Goal: Task Accomplishment & Management: Complete application form

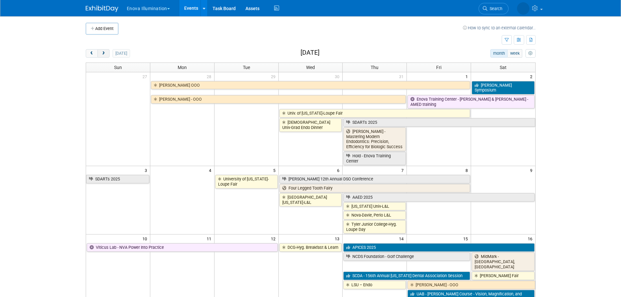
click at [105, 54] on span "next" at bounding box center [103, 54] width 5 height 4
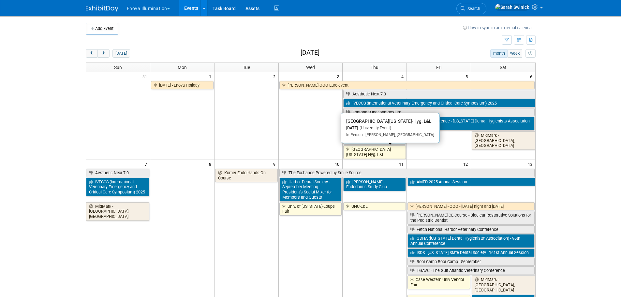
click at [368, 154] on link "[GEOGRAPHIC_DATA][US_STATE]-Hyg. L&L" at bounding box center [374, 151] width 63 height 13
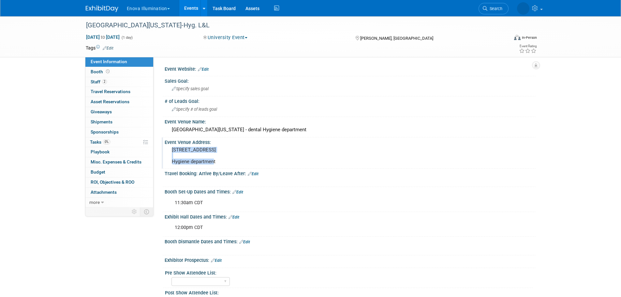
drag, startPoint x: 224, startPoint y: 156, endPoint x: 167, endPoint y: 149, distance: 57.2
click at [167, 149] on div "2500 N State St, Jackson, MS 39216 Hygiene department" at bounding box center [242, 156] width 155 height 22
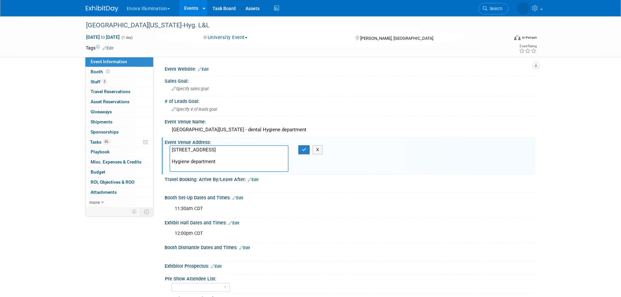
drag, startPoint x: 186, startPoint y: 148, endPoint x: 159, endPoint y: 144, distance: 26.5
click at [159, 145] on div "Event Website: Edit Sales Goal: Specify sales goal # of Leads Goal: Specify # o…" at bounding box center [345, 132] width 382 height 151
click at [102, 12] on div "Enova Illumination Choose Workspace: enova Enova Illumination Enova Illuminatio…" at bounding box center [311, 8] width 450 height 16
click at [107, 6] on img at bounding box center [102, 9] width 33 height 7
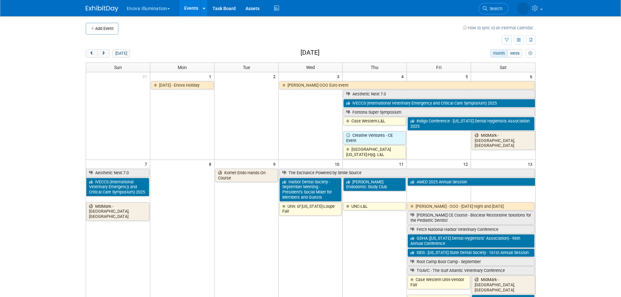
scroll to position [98, 0]
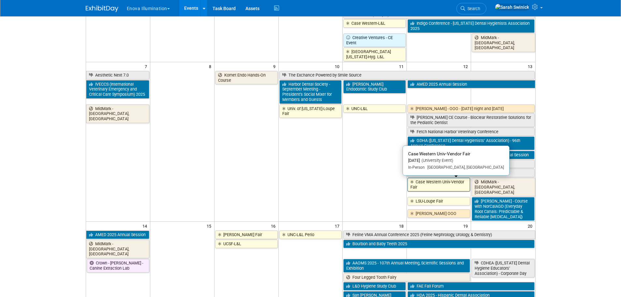
click at [430, 180] on link "Case Western Univ-Vendor Fair" at bounding box center [439, 184] width 63 height 13
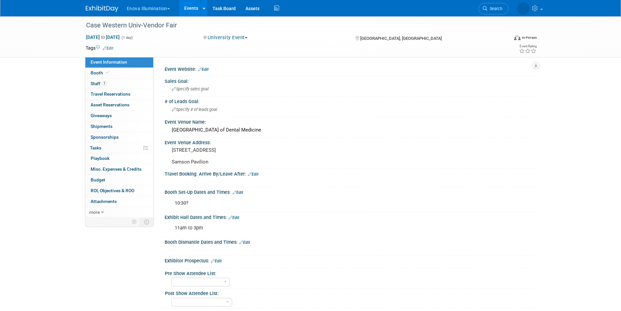
click at [92, 6] on img at bounding box center [102, 9] width 33 height 7
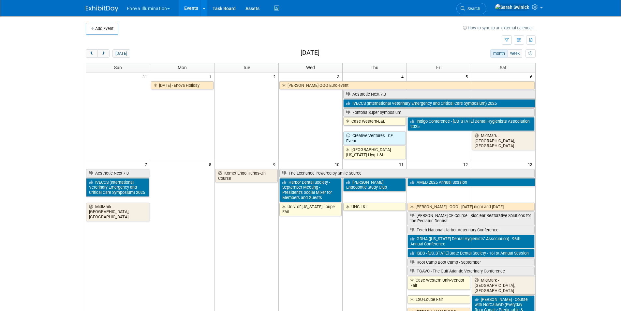
click at [103, 34] on button "Add Event" at bounding box center [102, 29] width 33 height 12
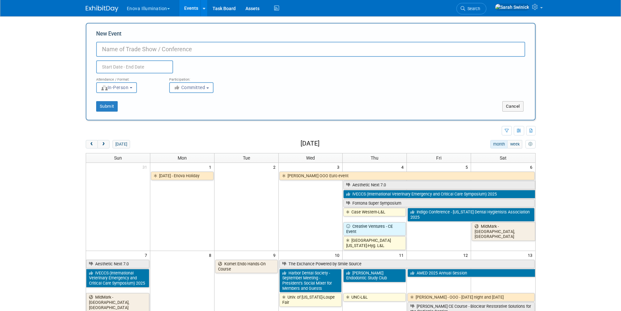
drag, startPoint x: 50, startPoint y: 114, endPoint x: 52, endPoint y: 117, distance: 3.8
click at [50, 116] on body "Enova Illumination Choose Workspace: enova Enova Illumination Enova Illuminatio…" at bounding box center [310, 155] width 621 height 311
click at [487, 4] on link "Search" at bounding box center [472, 8] width 30 height 11
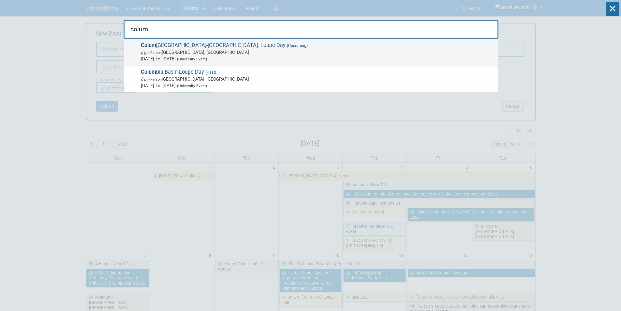
type input "colum"
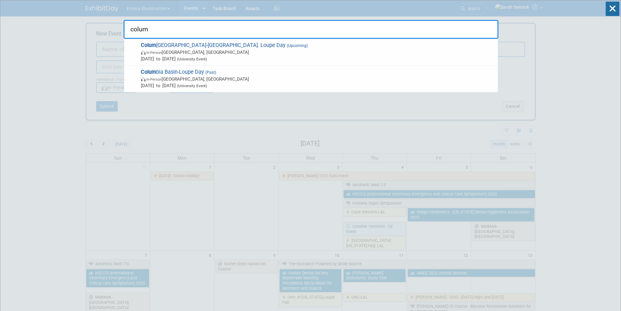
click at [244, 57] on span "Sep 19, 2025 to Sep 19, 2025 (University Event)" at bounding box center [318, 58] width 354 height 7
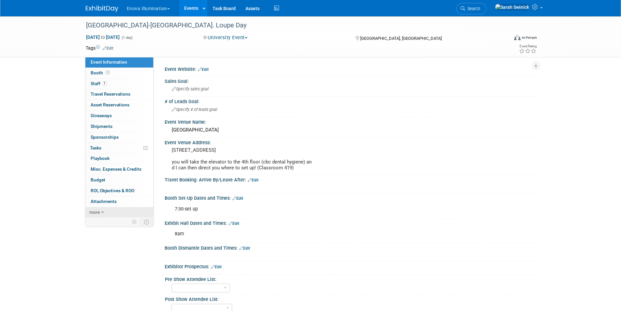
click at [126, 209] on link "more" at bounding box center [119, 212] width 68 height 10
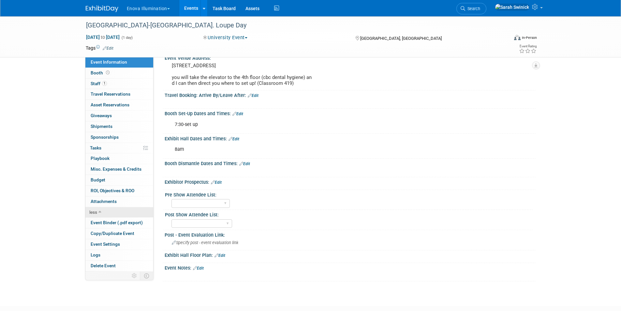
scroll to position [98, 0]
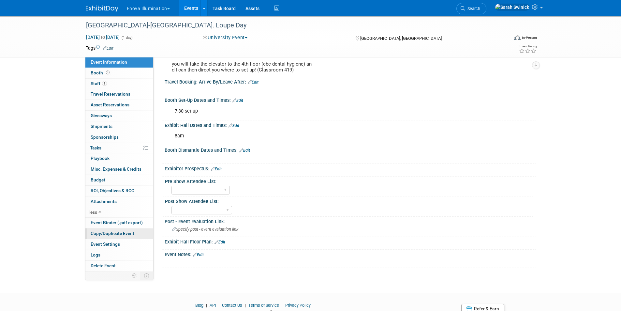
click at [118, 232] on span "Copy/Duplicate Event" at bounding box center [113, 233] width 44 height 5
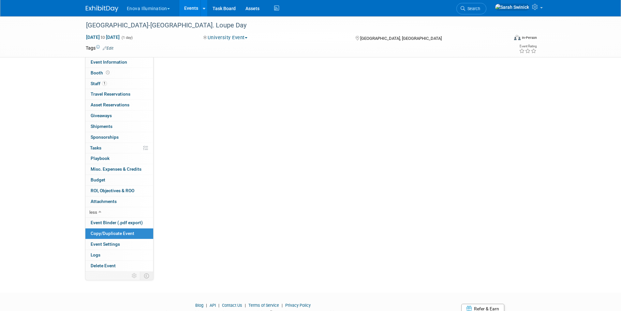
scroll to position [0, 0]
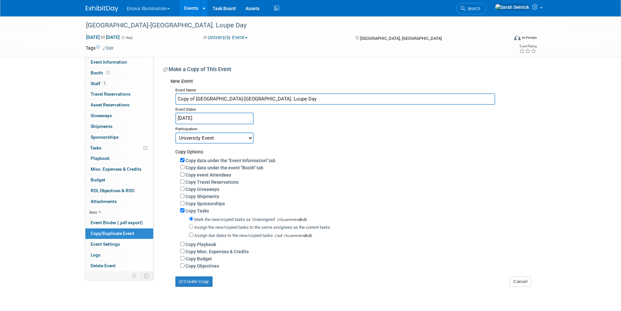
drag, startPoint x: 196, startPoint y: 98, endPoint x: 169, endPoint y: 99, distance: 26.7
click at [169, 99] on div "New Event Event Name Copy of Columbia Basin College-Hyg. Loupe Day Event Dates …" at bounding box center [346, 180] width 367 height 211
drag, startPoint x: 240, startPoint y: 99, endPoint x: 230, endPoint y: 100, distance: 9.8
click at [230, 99] on input "[GEOGRAPHIC_DATA]-[GEOGRAPHIC_DATA]. Loupe Day" at bounding box center [335, 98] width 320 height 11
type input "[GEOGRAPHIC_DATA]-EFDA Loupe Day"
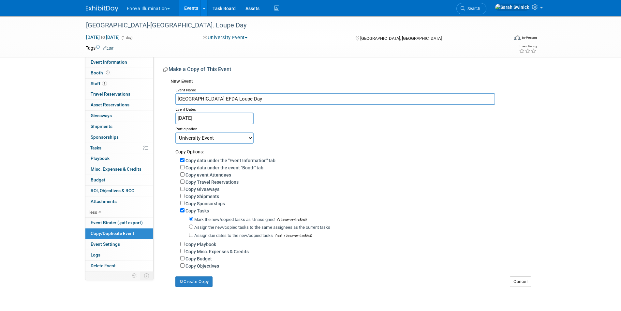
click at [207, 126] on div "Participation" at bounding box center [352, 128] width 355 height 8
click at [202, 124] on div "Participation" at bounding box center [352, 128] width 355 height 8
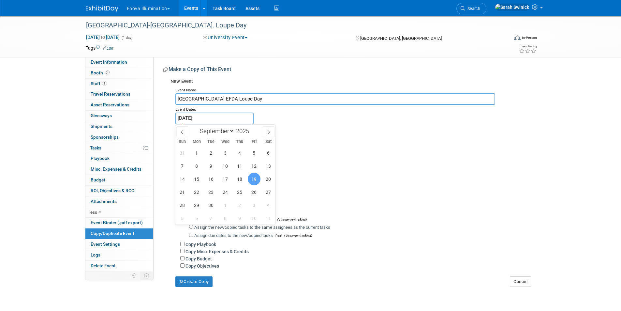
click at [202, 121] on input "Sep 19, 2025" at bounding box center [214, 117] width 78 height 11
click at [217, 131] on select "January February March April May June July August September October November De…" at bounding box center [215, 131] width 37 height 8
select select "10"
click at [197, 127] on select "January February March April May June July August September October November De…" at bounding box center [215, 131] width 37 height 8
click at [195, 190] on span "17" at bounding box center [196, 192] width 13 height 13
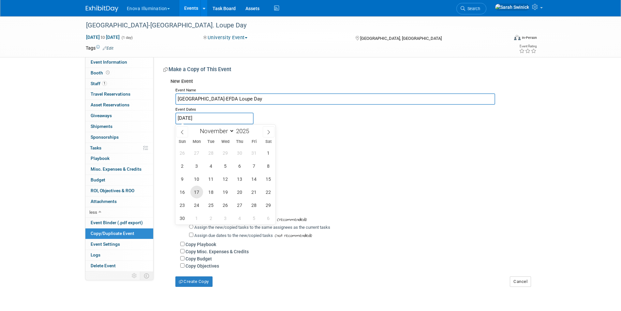
type input "Nov 17, 2025"
click at [195, 191] on span "17" at bounding box center [196, 192] width 13 height 13
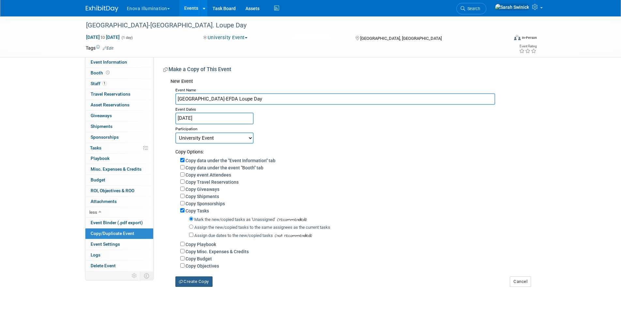
click at [188, 287] on button "Create Copy" at bounding box center [193, 281] width 37 height 10
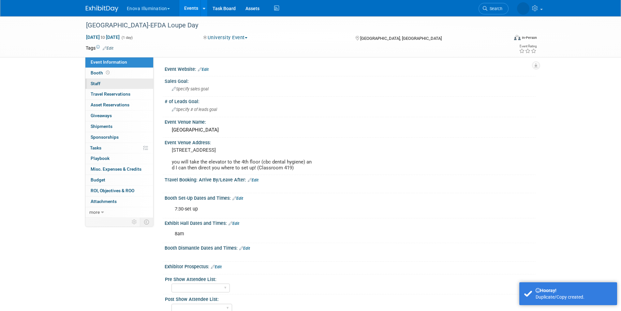
click at [124, 84] on link "0 Staff 0" at bounding box center [119, 84] width 68 height 10
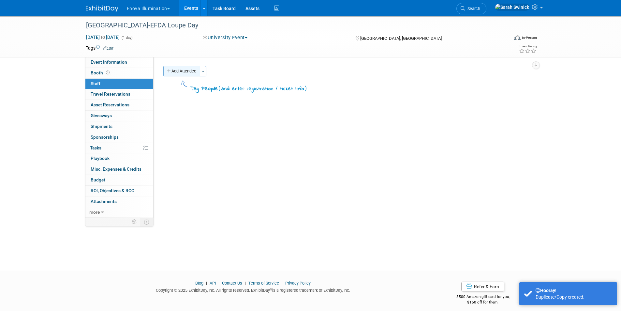
click at [173, 74] on button "Add Attendee" at bounding box center [181, 71] width 37 height 10
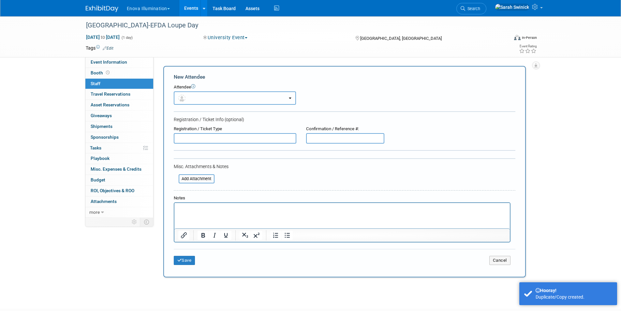
click at [188, 97] on button "button" at bounding box center [235, 97] width 122 height 13
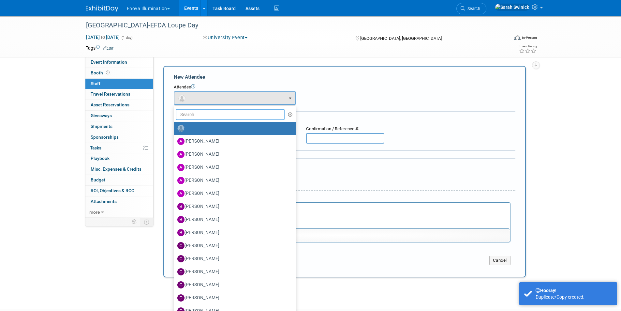
click at [192, 114] on input "text" at bounding box center [230, 114] width 109 height 11
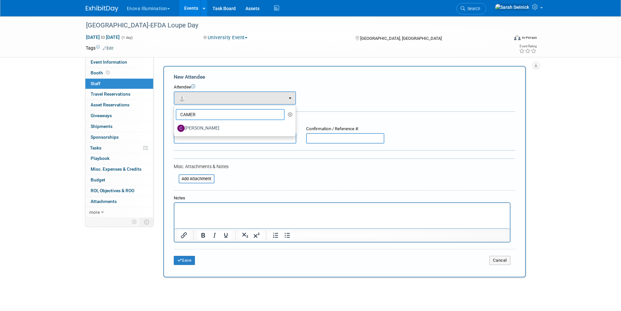
type input "CAMER"
click at [197, 127] on label "[PERSON_NAME]" at bounding box center [233, 128] width 112 height 10
click at [175, 127] on input "[PERSON_NAME]" at bounding box center [173, 127] width 4 height 4
select select "3b061e65-434f-4e5a-8dc7-a1f7e0cb4096"
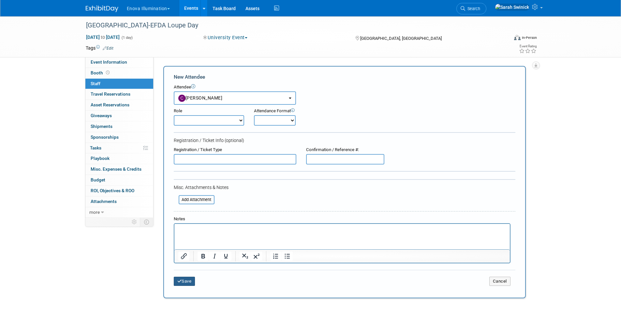
drag, startPoint x: 180, startPoint y: 282, endPoint x: 153, endPoint y: 199, distance: 87.2
click at [180, 281] on icon "submit" at bounding box center [179, 281] width 5 height 4
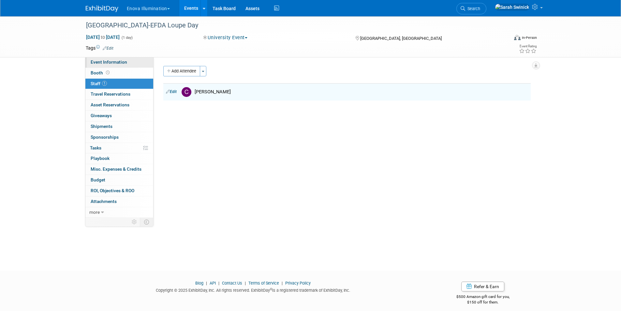
click at [119, 57] on div "Columbia Basin College-EFDA Loupe Day Nov 17, 2025 to Nov 17, 2025 (1 day) Nov …" at bounding box center [310, 36] width 621 height 41
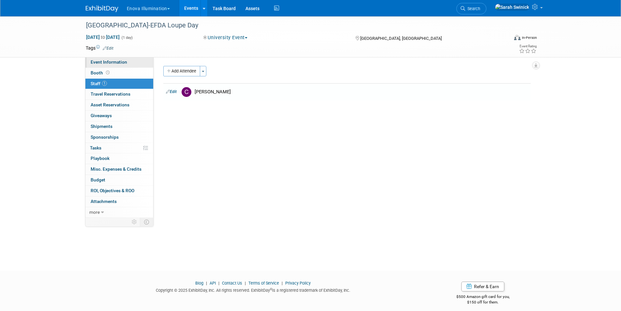
click at [120, 59] on link "Event Information" at bounding box center [119, 62] width 68 height 10
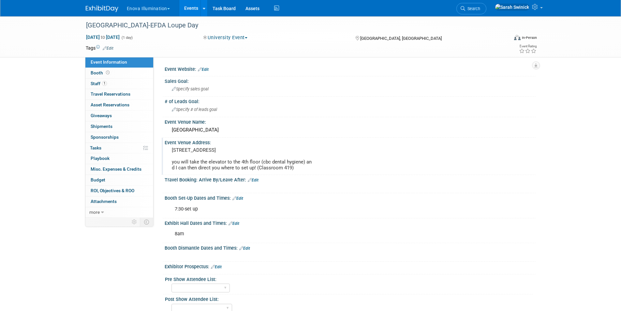
click at [198, 171] on div "[STREET_ADDRESS] you will take the elevator to the 4th floor (cbc dental hygien…" at bounding box center [242, 158] width 145 height 27
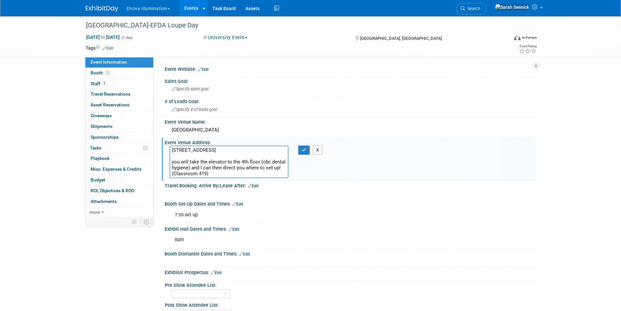
click at [201, 215] on div "7:30-set up" at bounding box center [317, 214] width 294 height 13
click at [240, 202] on div "Booth Set-Up Dates and Times: Edit" at bounding box center [350, 203] width 371 height 8
click at [240, 203] on link "Edit" at bounding box center [237, 204] width 11 height 5
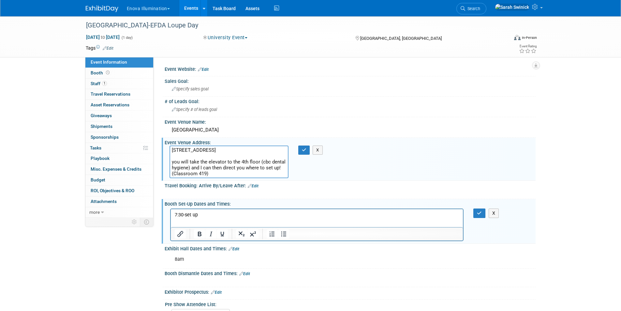
drag, startPoint x: 199, startPoint y: 221, endPoint x: 204, endPoint y: 215, distance: 8.5
click at [200, 218] on html "7:30-set up" at bounding box center [317, 213] width 292 height 9
drag, startPoint x: 206, startPoint y: 214, endPoint x: 142, endPoint y: 206, distance: 64.4
click at [171, 209] on html "7:30-set up" at bounding box center [317, 213] width 292 height 9
click at [236, 249] on link "Edit" at bounding box center [234, 249] width 11 height 5
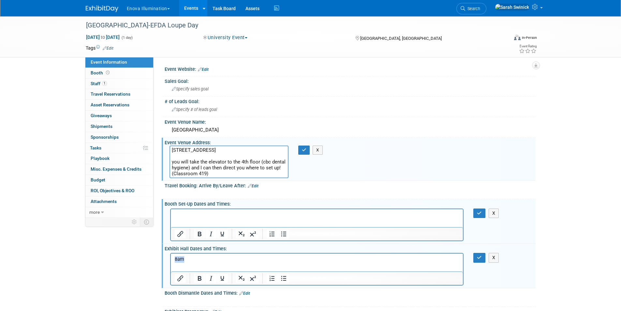
drag, startPoint x: 196, startPoint y: 260, endPoint x: 167, endPoint y: 253, distance: 29.5
click at [171, 253] on html "8am" at bounding box center [317, 257] width 292 height 9
drag, startPoint x: 202, startPoint y: 170, endPoint x: 167, endPoint y: 144, distance: 43.0
click at [164, 142] on div "Event Venue Address: 940 Northgate drive you will take the elevator to the 4th …" at bounding box center [349, 159] width 374 height 43
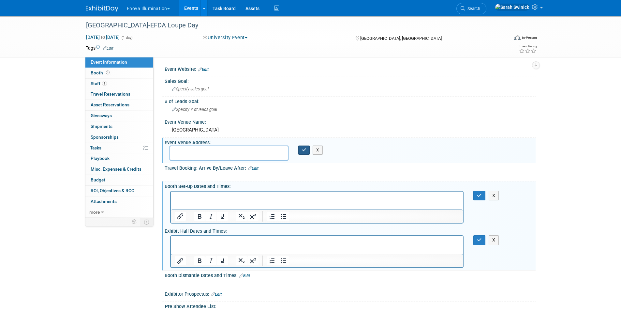
click at [302, 148] on button "button" at bounding box center [304, 149] width 12 height 9
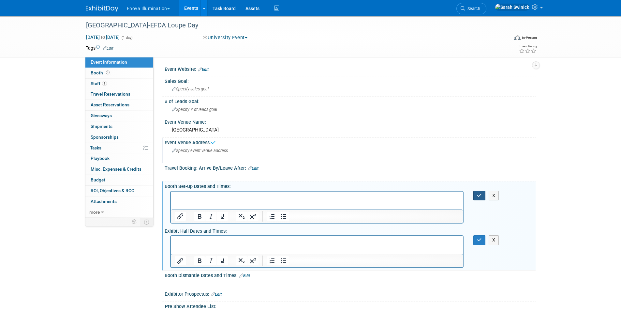
click at [477, 191] on button "button" at bounding box center [479, 195] width 12 height 9
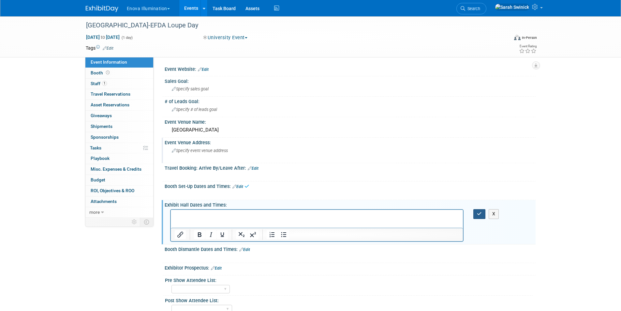
click at [480, 215] on icon "button" at bounding box center [479, 213] width 5 height 5
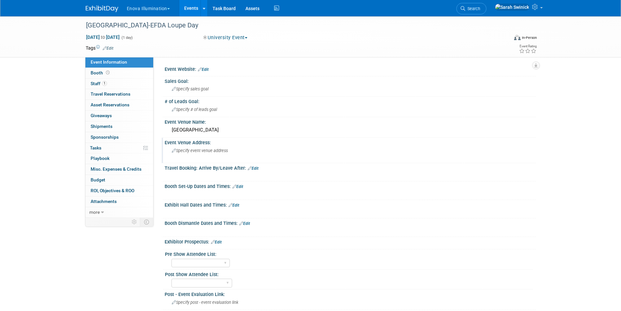
click at [101, 11] on img at bounding box center [102, 9] width 33 height 7
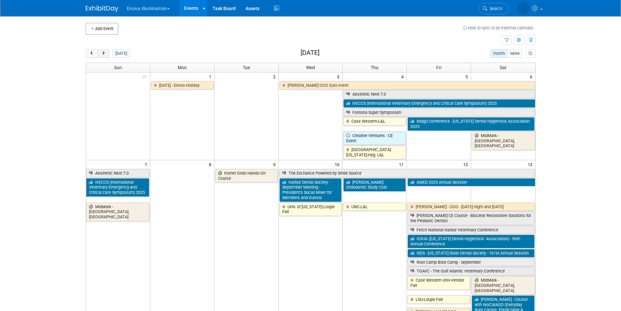
drag, startPoint x: 101, startPoint y: 55, endPoint x: 103, endPoint y: 52, distance: 3.8
click at [101, 54] on span "next" at bounding box center [103, 54] width 5 height 4
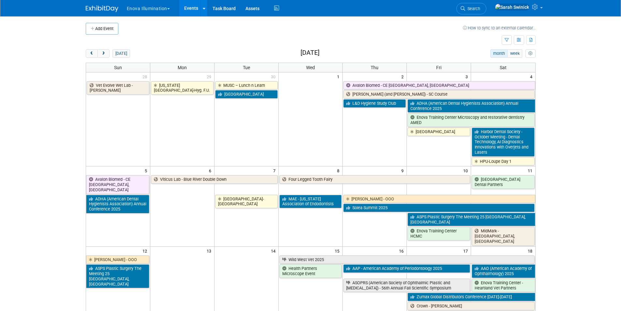
click at [108, 30] on button "Add Event" at bounding box center [102, 29] width 33 height 12
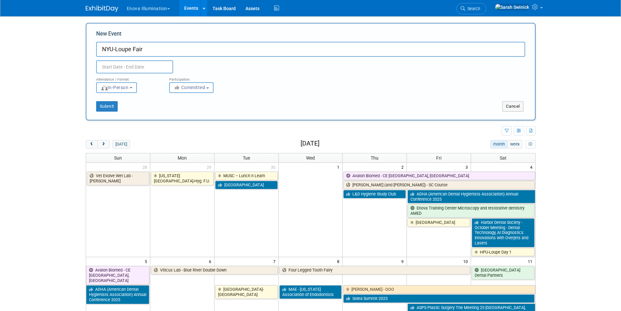
type input "NYU-Loupe Fair"
click at [139, 67] on input "text" at bounding box center [134, 66] width 77 height 13
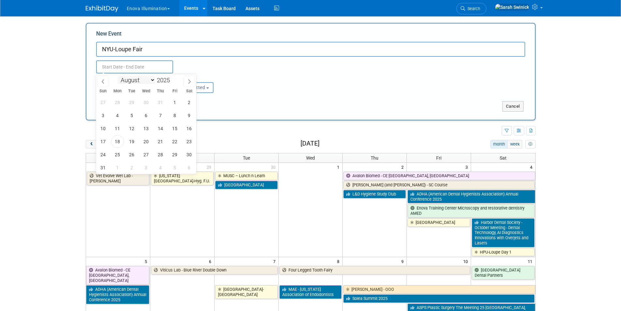
click at [151, 79] on select "January February March April May June July August September October November De…" at bounding box center [136, 80] width 37 height 8
select select "9"
click at [118, 76] on select "January February March April May June July August September October November De…" at bounding box center [136, 80] width 37 height 8
click at [161, 128] on span "16" at bounding box center [160, 128] width 13 height 13
type input "Oct 16, 2025 to Oct 16, 2025"
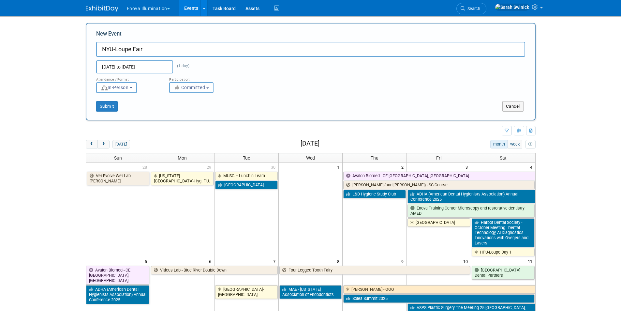
click at [187, 85] on span "Committed" at bounding box center [190, 87] width 32 height 5
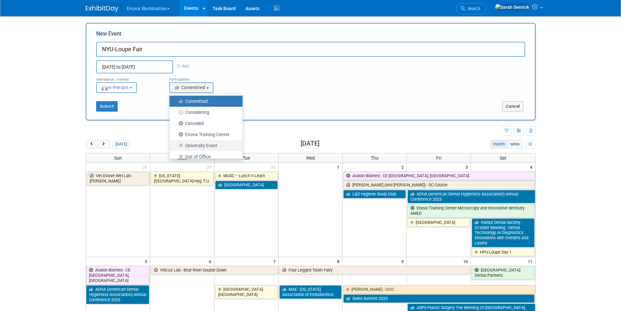
click at [193, 143] on label "University Event" at bounding box center [204, 145] width 63 height 8
click at [175, 143] on input "University Event" at bounding box center [173, 145] width 4 height 4
select select "103"
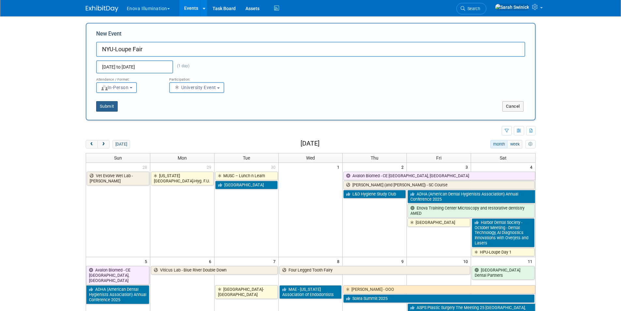
click at [110, 107] on button "Submit" at bounding box center [107, 106] width 22 height 10
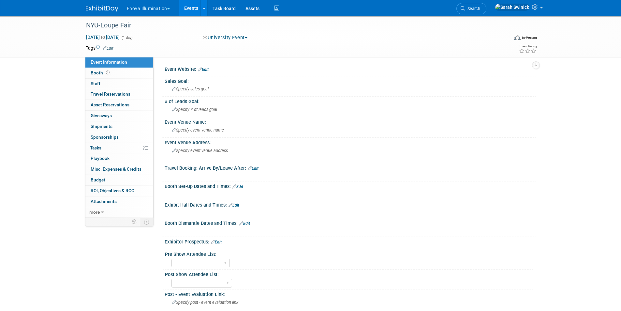
click at [238, 205] on link "Edit" at bounding box center [234, 205] width 11 height 5
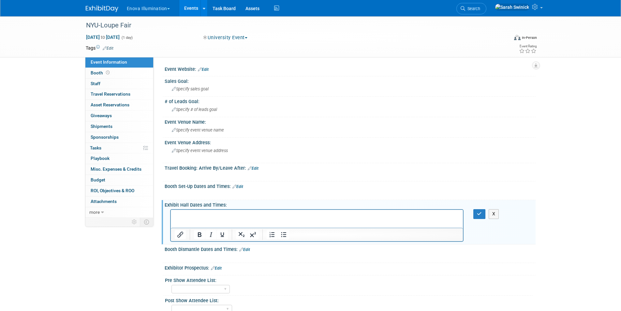
drag, startPoint x: 236, startPoint y: 210, endPoint x: 232, endPoint y: 217, distance: 7.9
click at [236, 211] on html at bounding box center [317, 214] width 292 height 9
click at [232, 216] on p "Rich Text Area. Press ALT-0 for help." at bounding box center [316, 215] width 285 height 7
click at [479, 214] on icon "button" at bounding box center [479, 213] width 5 height 5
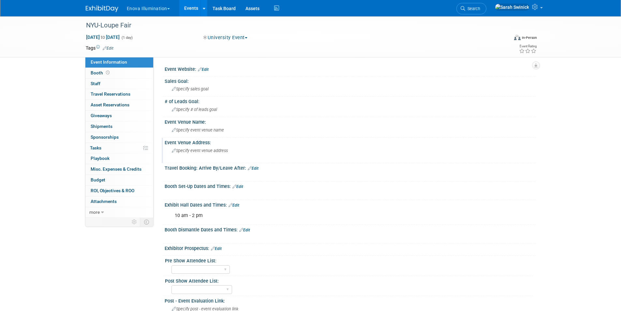
click at [223, 154] on div "Specify event venue address" at bounding box center [242, 152] width 145 height 15
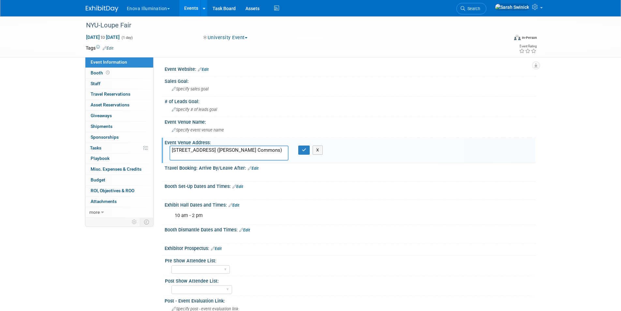
drag, startPoint x: 216, startPoint y: 150, endPoint x: 219, endPoint y: 150, distance: 3.3
click at [217, 150] on textarea "345 East 24th Street (Michael C. Alfano Commons)" at bounding box center [229, 152] width 119 height 15
type textarea "345 East 24th Street (Michael C. Alfano Commons)"
click at [302, 151] on icon "button" at bounding box center [304, 150] width 5 height 4
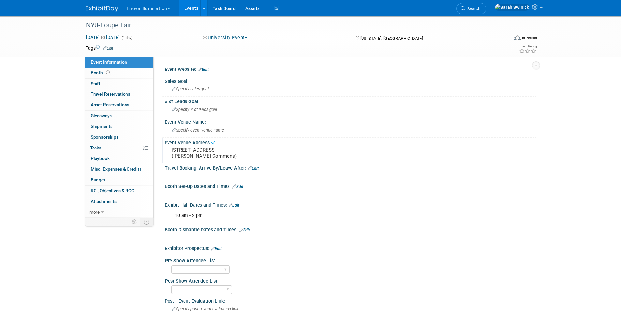
click at [243, 183] on div "Booth Set-Up Dates and Times: Edit" at bounding box center [350, 185] width 371 height 8
click at [243, 185] on link "Edit" at bounding box center [237, 186] width 11 height 5
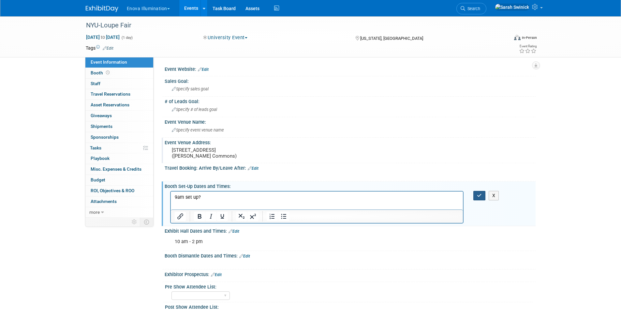
drag, startPoint x: 481, startPoint y: 193, endPoint x: 419, endPoint y: 179, distance: 62.9
click at [481, 194] on icon "button" at bounding box center [479, 195] width 5 height 5
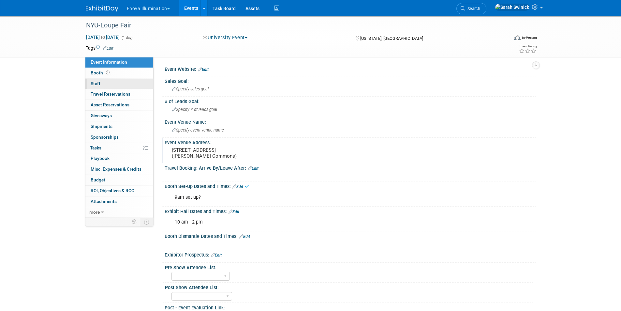
click at [123, 83] on link "0 Staff 0" at bounding box center [119, 84] width 68 height 10
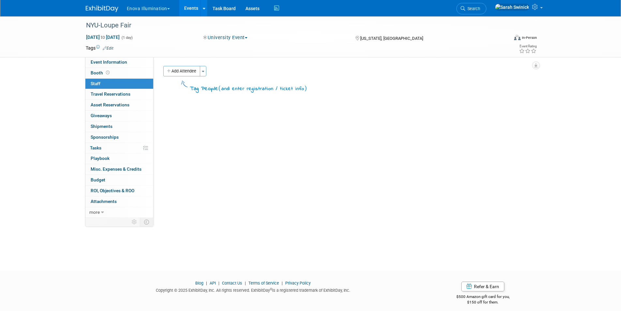
click at [183, 81] on img at bounding box center [184, 84] width 7 height 7
click at [181, 73] on button "Add Attendee" at bounding box center [181, 71] width 37 height 10
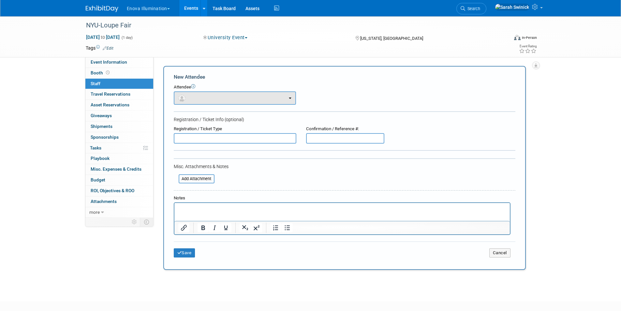
drag, startPoint x: 182, startPoint y: 85, endPoint x: 185, endPoint y: 91, distance: 6.3
click at [183, 88] on div "Attendee" at bounding box center [345, 87] width 342 height 6
click at [188, 97] on button "button" at bounding box center [235, 97] width 122 height 13
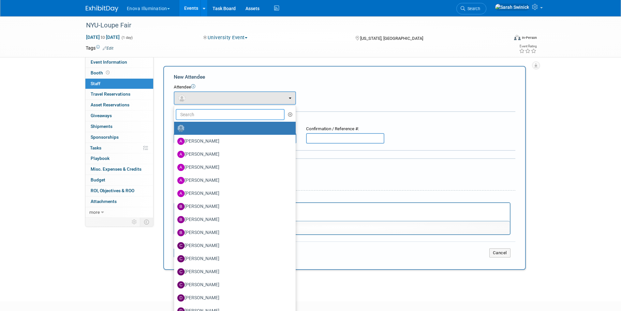
click at [188, 114] on input "text" at bounding box center [230, 114] width 109 height 11
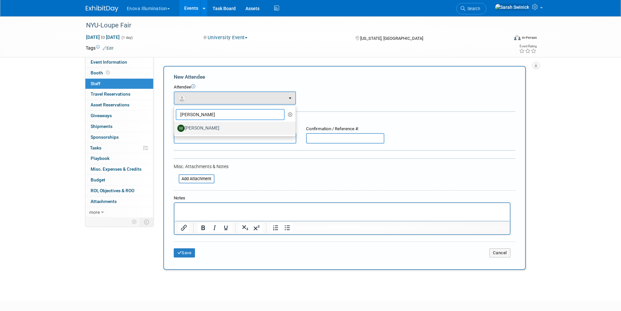
type input "walter"
click at [207, 124] on label "[PERSON_NAME]" at bounding box center [233, 128] width 112 height 10
click at [175, 125] on input "[PERSON_NAME]" at bounding box center [173, 127] width 4 height 4
select select "3eb7092d-c150-499e-a899-c5b8fbcd7a0a"
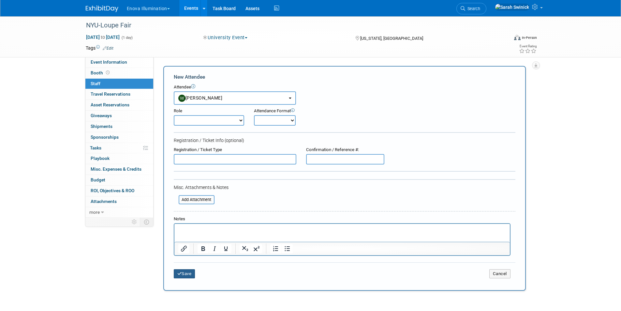
click at [189, 273] on button "Save" at bounding box center [185, 273] width 22 height 9
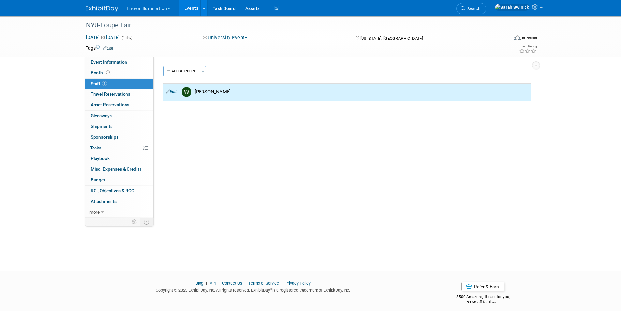
click at [109, 7] on img at bounding box center [102, 9] width 33 height 7
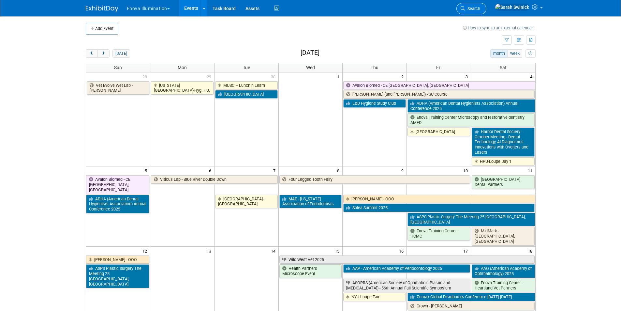
click at [465, 10] on icon at bounding box center [463, 8] width 5 height 5
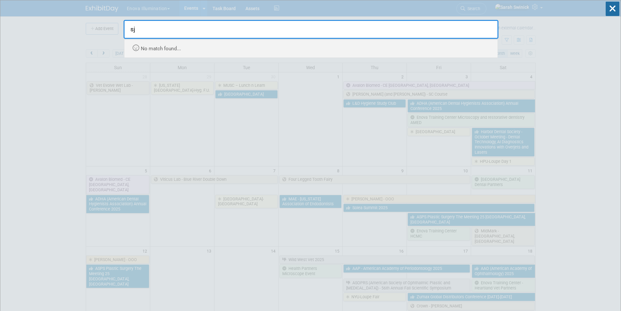
type input "s"
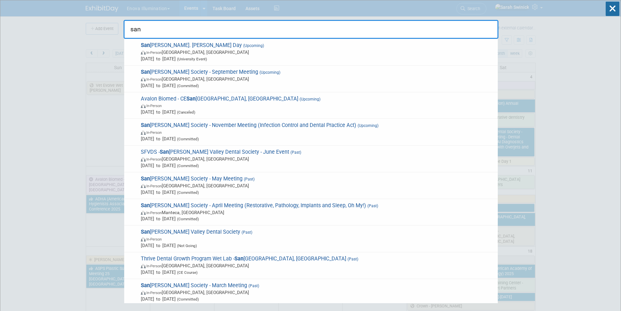
type input "san"
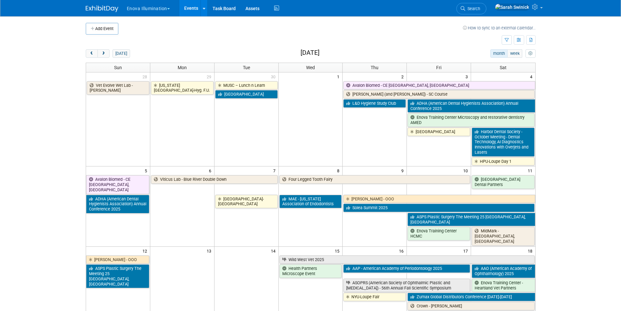
drag, startPoint x: 106, startPoint y: 27, endPoint x: 108, endPoint y: 32, distance: 5.4
click at [106, 27] on button "Add Event" at bounding box center [102, 29] width 33 height 12
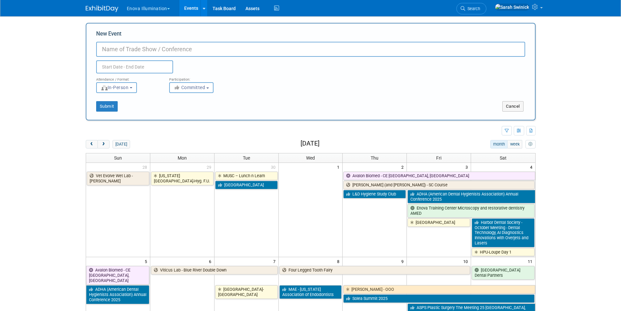
paste input "SJVC, Visalia Camous"
click at [156, 52] on input "SJVC, Visalia Camous" at bounding box center [310, 49] width 429 height 15
click at [172, 50] on input "SJVC, [GEOGRAPHIC_DATA]" at bounding box center [310, 49] width 429 height 15
drag, startPoint x: 139, startPoint y: 49, endPoint x: 183, endPoint y: 53, distance: 43.9
click at [183, 52] on input "SJVC, Visalia Campus" at bounding box center [310, 49] width 429 height 15
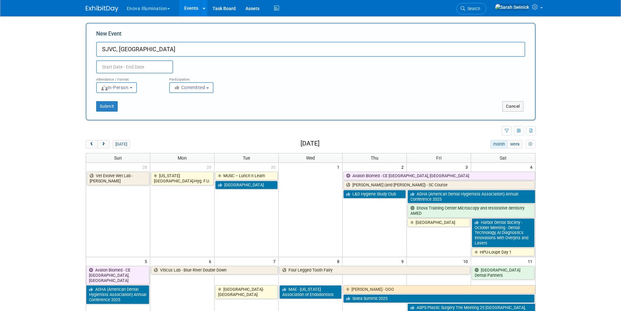
click at [117, 47] on input "SJVC, Visalia Campus" at bounding box center [310, 49] width 429 height 15
drag, startPoint x: 146, startPoint y: 46, endPoint x: 209, endPoint y: 49, distance: 62.4
click at [207, 49] on input "SJVC-Loupe Fair, Visalia Campus" at bounding box center [310, 49] width 429 height 15
type input "SJVC-Loupe Fair"
drag, startPoint x: 122, startPoint y: 62, endPoint x: 122, endPoint y: 66, distance: 4.6
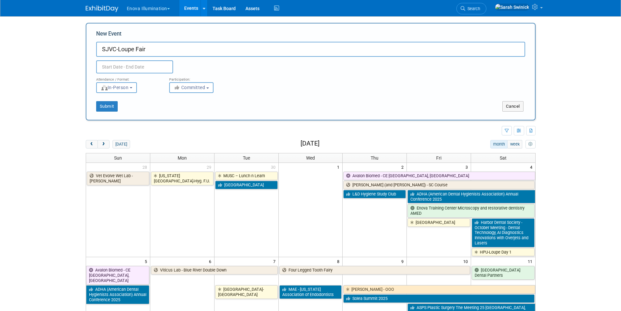
click at [122, 64] on input "text" at bounding box center [134, 66] width 77 height 13
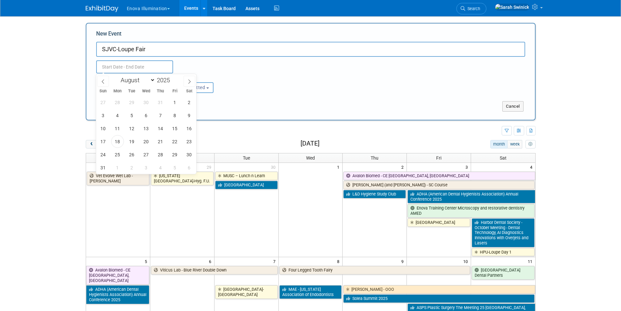
click at [140, 86] on div "January February March April May June July August September October November De…" at bounding box center [146, 124] width 100 height 100
click at [142, 82] on select "January February March April May June July August September October November De…" at bounding box center [136, 80] width 37 height 8
select select "9"
click at [118, 76] on select "January February March April May June July August September October November De…" at bounding box center [136, 80] width 37 height 8
click at [176, 112] on span "10" at bounding box center [175, 115] width 13 height 13
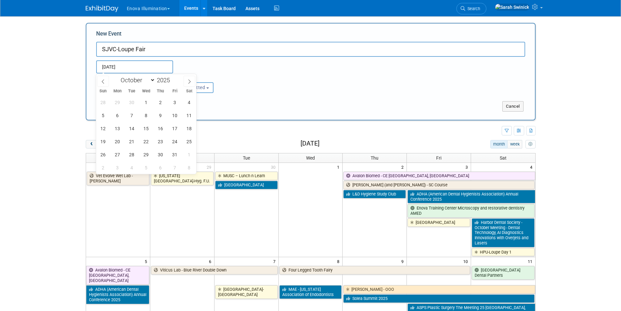
type input "Oct 10, 2025 to Oct 10, 2025"
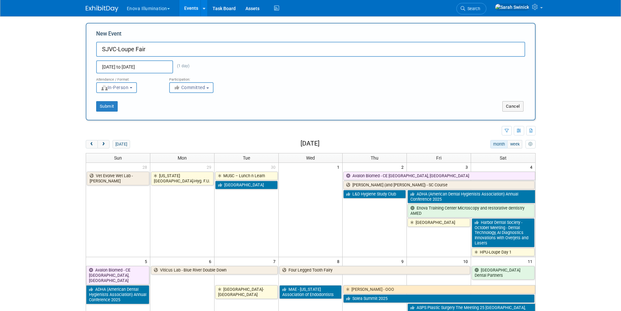
click at [185, 84] on button "Committed" at bounding box center [191, 87] width 44 height 11
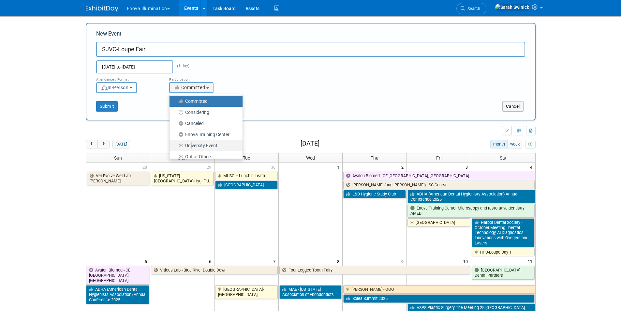
click at [191, 144] on label "University Event" at bounding box center [204, 145] width 63 height 8
click at [196, 149] on link "University Event" at bounding box center [206, 145] width 73 height 11
click at [194, 145] on label "University Event" at bounding box center [204, 145] width 63 height 8
click at [175, 145] on input "University Event" at bounding box center [173, 145] width 4 height 4
select select "103"
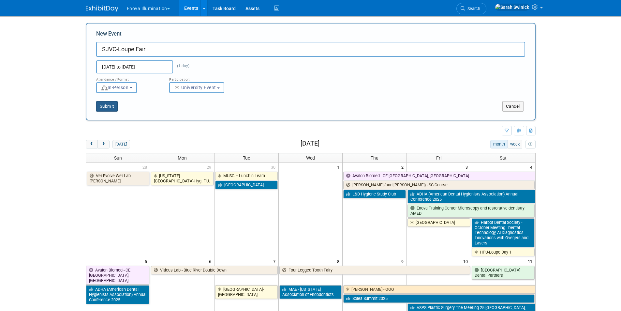
click at [110, 104] on button "Submit" at bounding box center [107, 106] width 22 height 10
type input "SJVC-Loupe Fair"
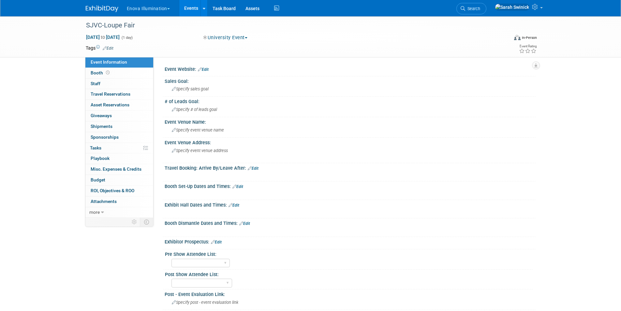
click at [236, 204] on link "Edit" at bounding box center [234, 205] width 11 height 5
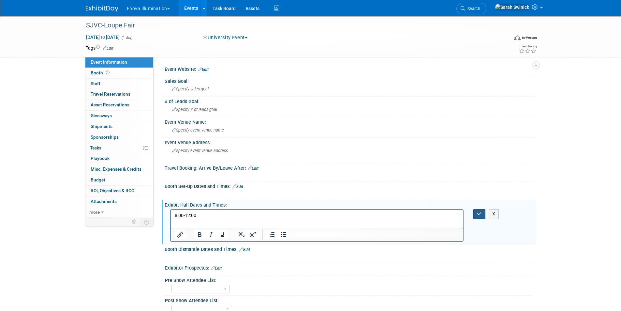
click at [477, 214] on icon "button" at bounding box center [479, 213] width 5 height 5
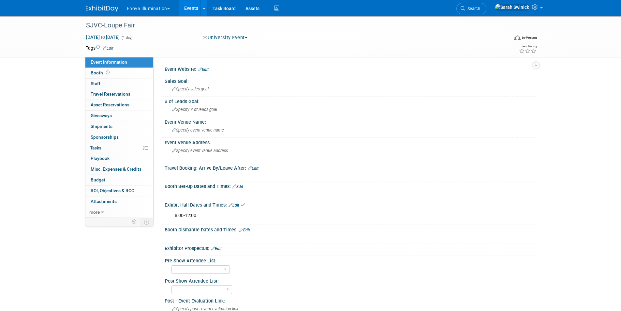
click at [246, 188] on div "Booth Set-Up Dates and Times: Edit" at bounding box center [350, 185] width 371 height 8
click at [242, 187] on link "Edit" at bounding box center [237, 186] width 11 height 5
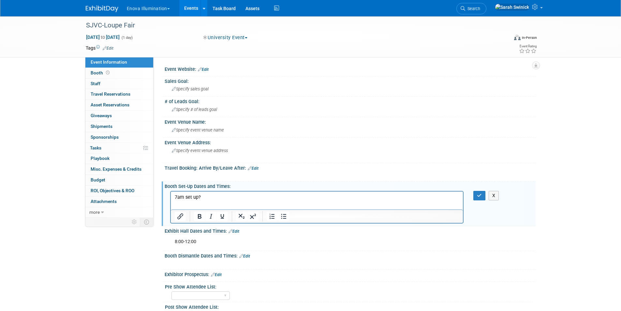
drag, startPoint x: 477, startPoint y: 193, endPoint x: 468, endPoint y: 196, distance: 9.6
click at [478, 193] on button "button" at bounding box center [479, 195] width 12 height 9
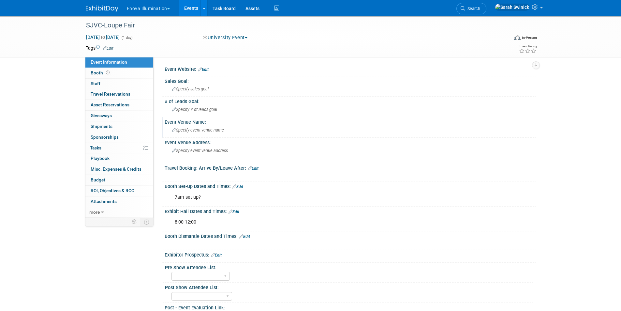
click at [229, 132] on div "Specify event venue name" at bounding box center [350, 130] width 361 height 10
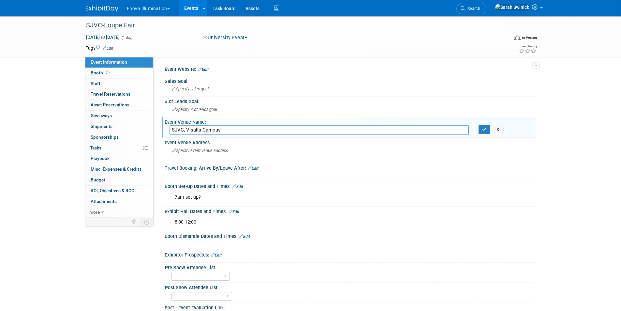
click at [217, 129] on input "SJVC, Visalia Camous" at bounding box center [319, 130] width 299 height 10
drag, startPoint x: 230, startPoint y: 131, endPoint x: 147, endPoint y: 128, distance: 82.6
click at [146, 130] on div "Event Information Event Info Booth Booth 0 Staff 0 Staff 0 Travel Reservations …" at bounding box center [311, 184] width 460 height 337
type input "SJVC, [GEOGRAPHIC_DATA]"
click at [484, 131] on button "button" at bounding box center [485, 129] width 12 height 9
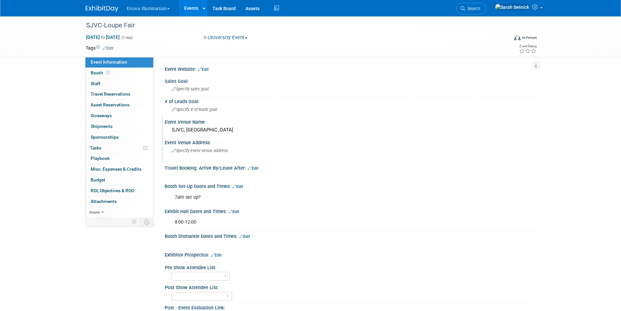
click at [186, 149] on span "Specify event venue address" at bounding box center [200, 150] width 56 height 5
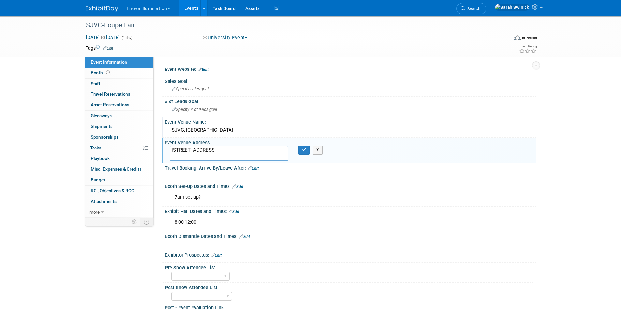
click at [229, 152] on textarea "[STREET_ADDRESS]" at bounding box center [229, 152] width 119 height 15
type textarea "[STREET_ADDRESS]"
click at [306, 153] on button "button" at bounding box center [304, 149] width 12 height 9
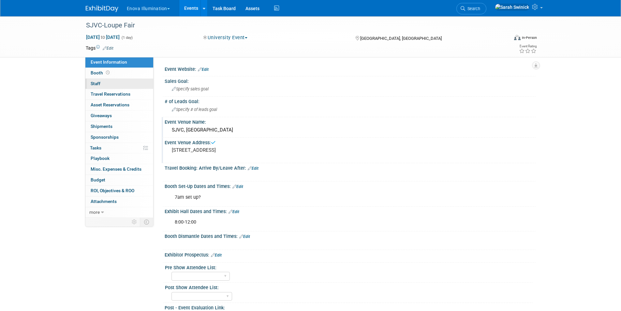
click at [130, 81] on link "0 Staff 0" at bounding box center [119, 84] width 68 height 10
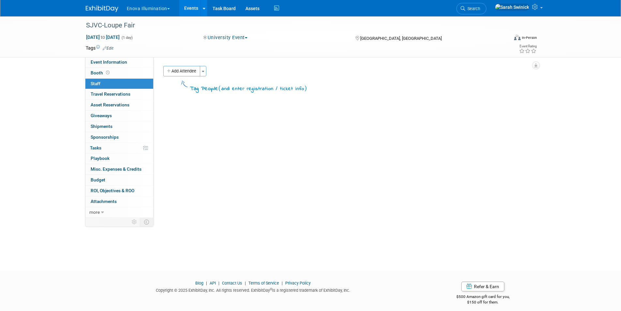
click at [186, 69] on button "Add Attendee" at bounding box center [181, 71] width 37 height 10
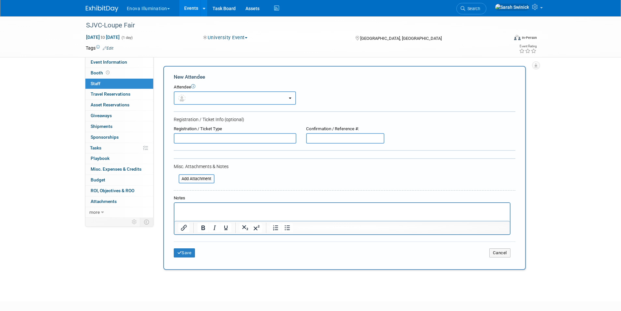
click at [181, 96] on img "button" at bounding box center [181, 98] width 7 height 7
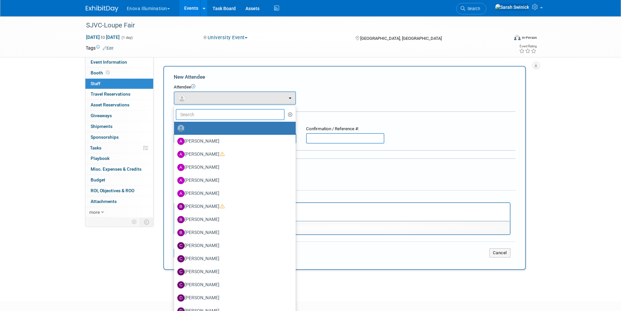
click at [185, 116] on input "text" at bounding box center [230, 114] width 109 height 11
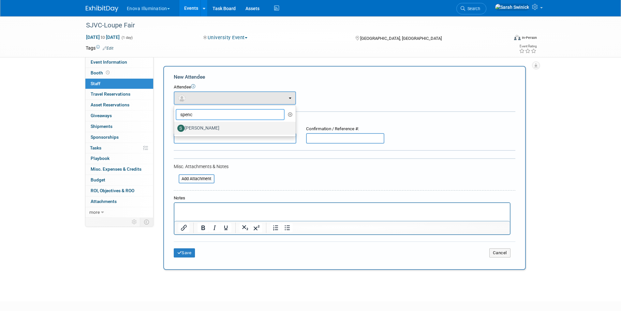
type input "spenc"
drag, startPoint x: 203, startPoint y: 124, endPoint x: 205, endPoint y: 167, distance: 43.1
click at [203, 124] on label "[PERSON_NAME]" at bounding box center [233, 128] width 112 height 10
click at [175, 125] on input "[PERSON_NAME]" at bounding box center [173, 127] width 4 height 4
select select "1229f805-5bb5-4799-818e-31fe4287cc91"
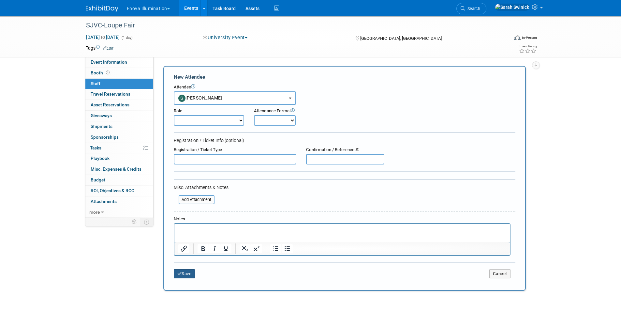
drag, startPoint x: 187, startPoint y: 274, endPoint x: 140, endPoint y: 136, distance: 145.6
click at [187, 271] on button "Save" at bounding box center [185, 273] width 22 height 9
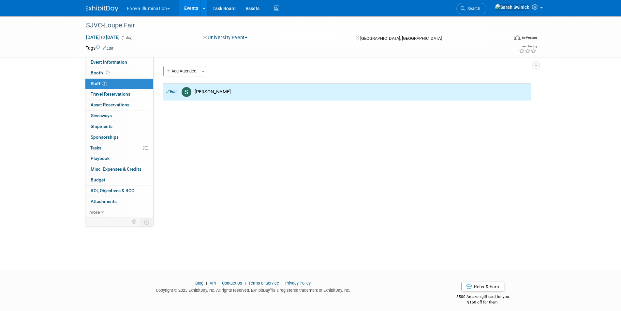
drag, startPoint x: 124, startPoint y: 63, endPoint x: 119, endPoint y: 52, distance: 11.6
click at [123, 63] on span "Event Information" at bounding box center [109, 61] width 37 height 5
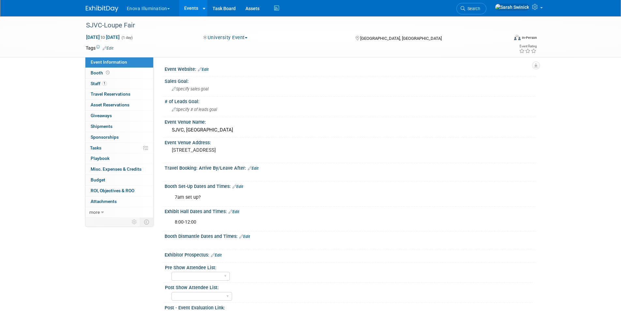
drag, startPoint x: 98, startPoint y: 2, endPoint x: 98, endPoint y: 7, distance: 5.2
click at [98, 3] on div at bounding box center [106, 6] width 40 height 12
click at [98, 7] on img at bounding box center [102, 9] width 33 height 7
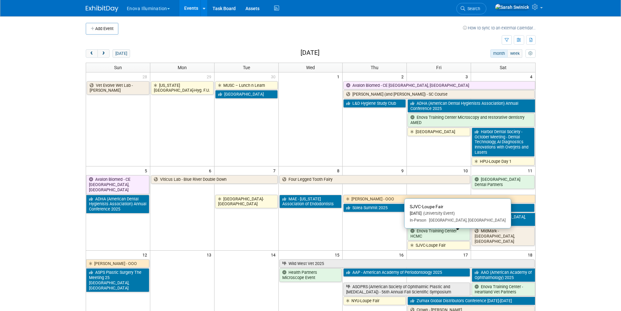
click at [420, 241] on link "SJVC-Loupe Fair" at bounding box center [439, 245] width 63 height 8
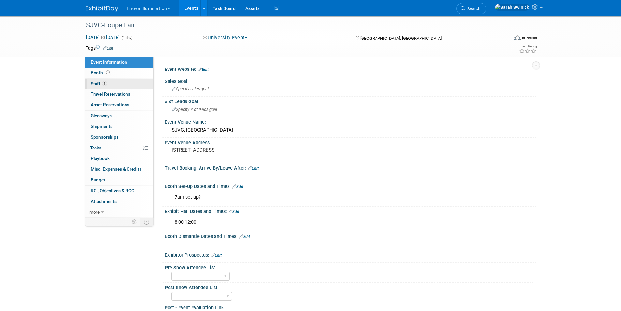
click at [125, 84] on link "1 Staff 1" at bounding box center [119, 84] width 68 height 10
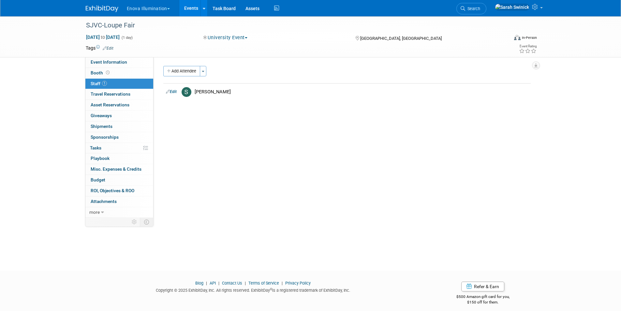
click at [88, 7] on img at bounding box center [102, 9] width 33 height 7
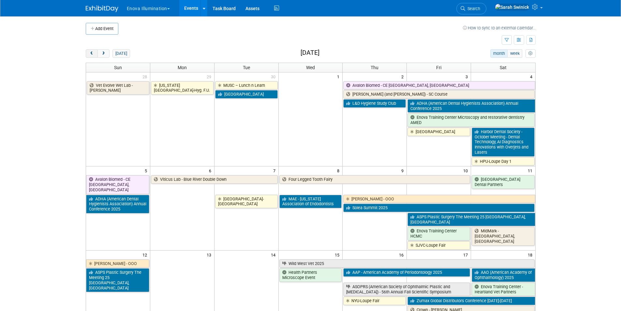
click at [95, 53] on button "prev" at bounding box center [92, 53] width 12 height 8
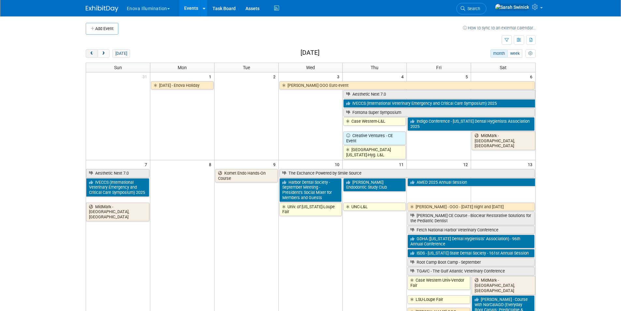
click at [95, 53] on button "prev" at bounding box center [92, 53] width 12 height 8
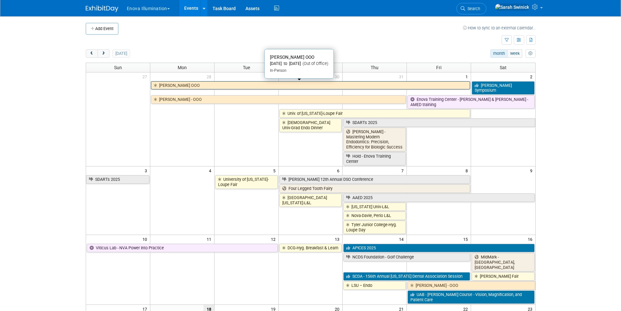
click at [166, 87] on link "[PERSON_NAME] OOO" at bounding box center [310, 85] width 319 height 8
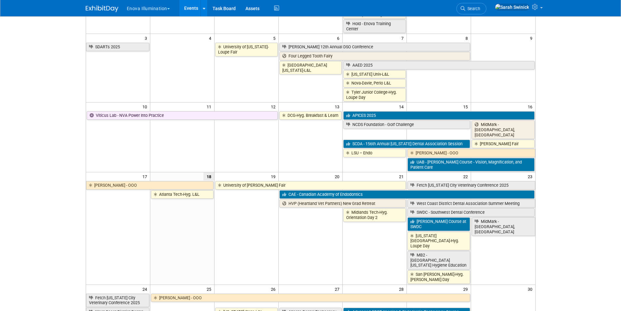
scroll to position [196, 0]
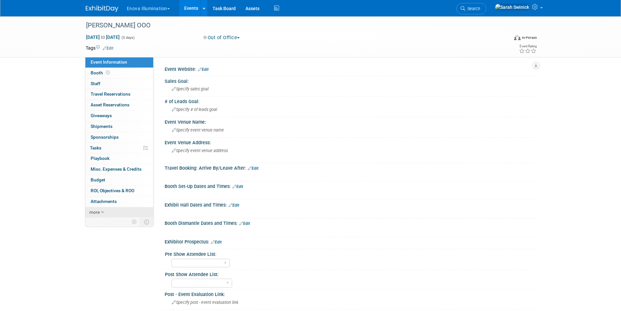
click at [114, 212] on link "more" at bounding box center [119, 212] width 68 height 10
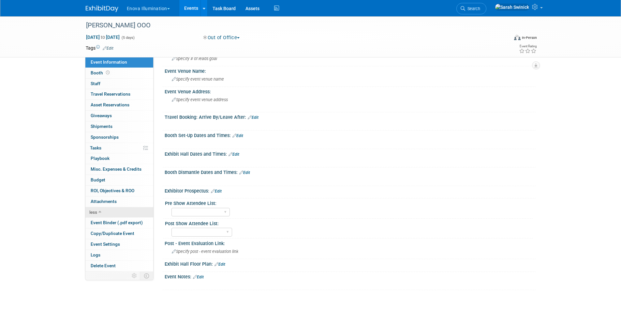
scroll to position [100, 0]
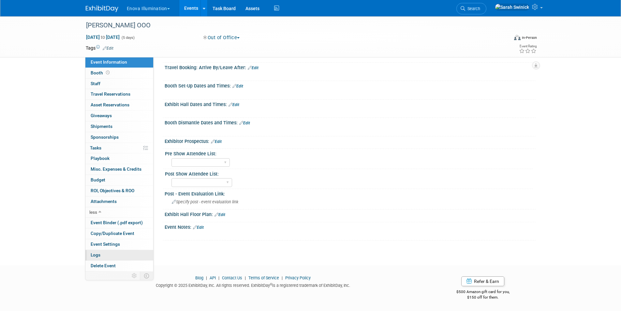
click at [113, 250] on link "Logs" at bounding box center [119, 255] width 68 height 10
